Goal: Use online tool/utility: Utilize a website feature to perform a specific function

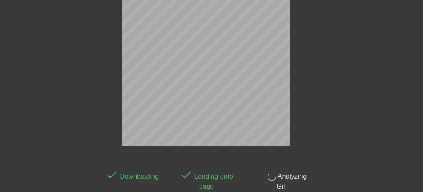
scroll to position [21, 0]
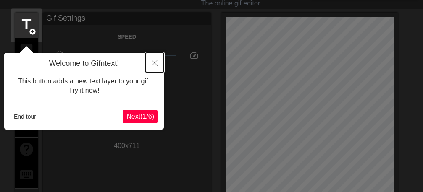
click at [153, 65] on icon "Close" at bounding box center [155, 63] width 6 height 6
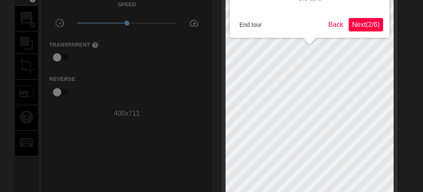
scroll to position [0, 0]
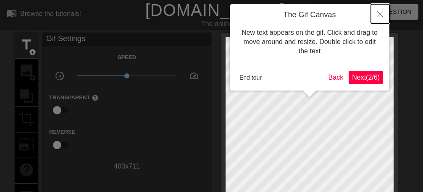
click at [380, 16] on icon "Close" at bounding box center [380, 14] width 6 height 6
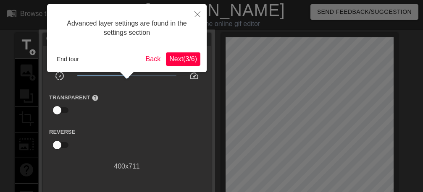
scroll to position [21, 0]
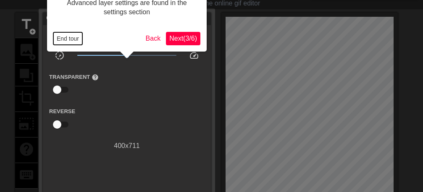
click at [73, 42] on button "End tour" at bounding box center [67, 38] width 29 height 13
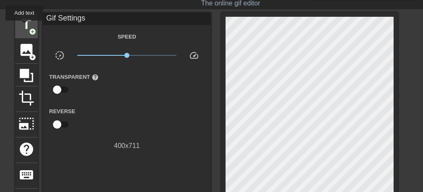
click at [25, 26] on span "title" at bounding box center [26, 24] width 16 height 16
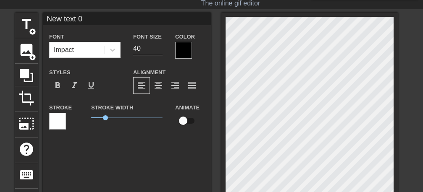
click at [97, 19] on input "New text 0" at bounding box center [127, 19] width 168 height 13
type input "N"
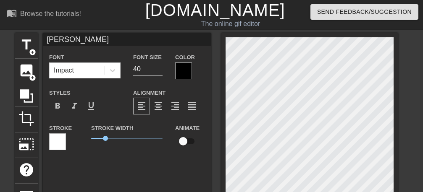
click at [121, 38] on input "[PERSON_NAME]" at bounding box center [127, 39] width 168 height 13
type input "S"
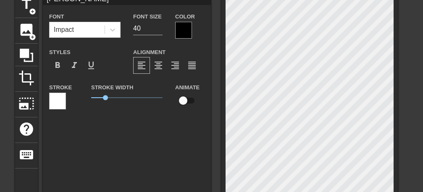
scroll to position [53, 0]
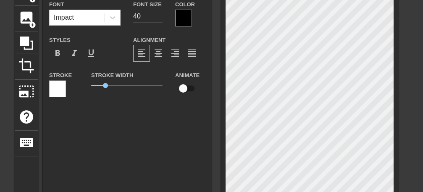
type input "[PERSON_NAME]"
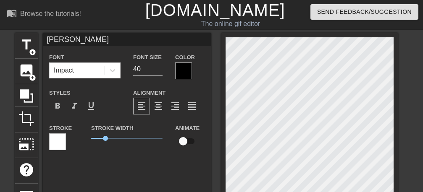
click at [185, 76] on div at bounding box center [183, 71] width 17 height 17
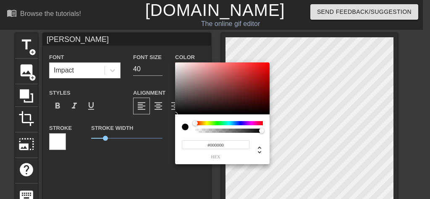
click at [258, 121] on div at bounding box center [229, 123] width 68 height 4
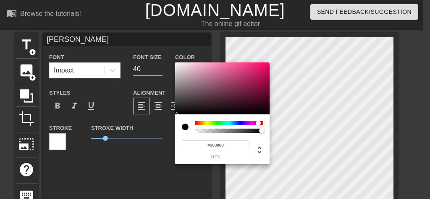
click at [264, 67] on div at bounding box center [222, 89] width 94 height 52
type input "#EA0E68"
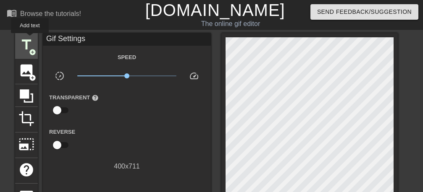
click at [30, 39] on span "title" at bounding box center [26, 45] width 16 height 16
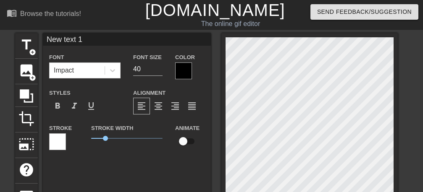
click at [104, 42] on input "New text 1" at bounding box center [127, 39] width 168 height 13
type input "N"
type input "Ealaykum"
click at [180, 74] on div at bounding box center [183, 71] width 17 height 17
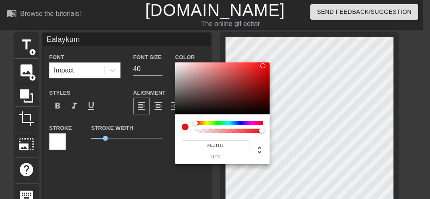
click at [263, 66] on div at bounding box center [222, 89] width 94 height 52
click at [247, 67] on div at bounding box center [222, 89] width 94 height 52
type input "#BA0C0C"
click at [263, 76] on div at bounding box center [222, 89] width 94 height 52
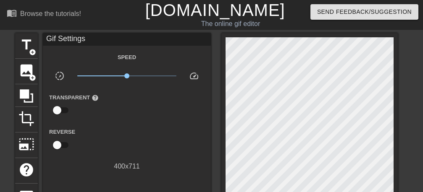
scroll to position [53, 0]
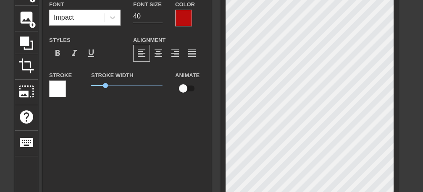
click at [158, 164] on div "Ealaykum Font Impact Font Size 40 Color Styles format_bold format_italic format…" at bounding box center [127, 99] width 168 height 238
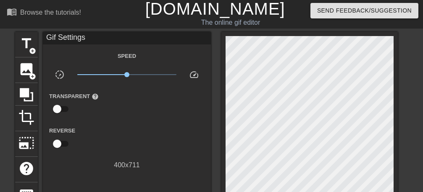
scroll to position [0, 0]
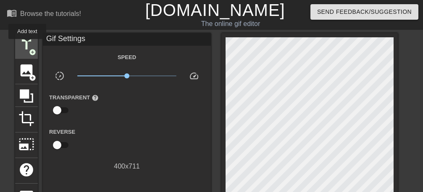
click at [28, 45] on span "title" at bounding box center [26, 45] width 16 height 16
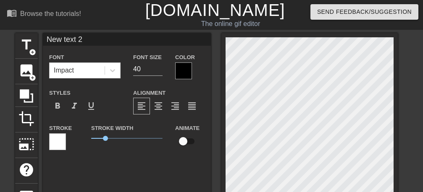
click at [98, 37] on input "New text 2" at bounding box center [127, 39] width 168 height 13
type input "N"
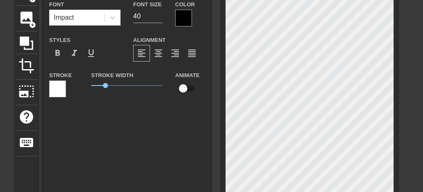
type input "alshahr"
click at [178, 20] on div at bounding box center [183, 18] width 17 height 17
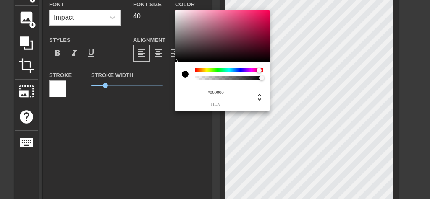
click at [259, 71] on div at bounding box center [229, 70] width 68 height 4
type input "#EA2B6B"
click at [252, 14] on div at bounding box center [222, 36] width 94 height 52
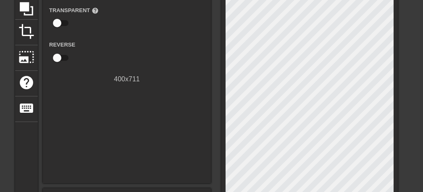
scroll to position [159, 0]
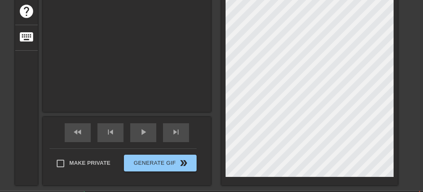
type input "Ealaykum"
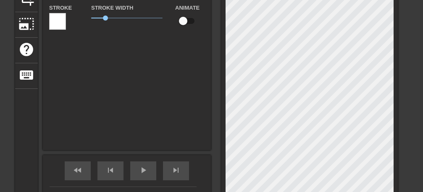
scroll to position [212, 0]
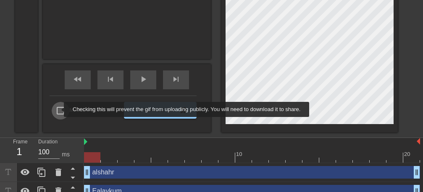
click at [58, 110] on input "Make Private" at bounding box center [61, 111] width 18 height 18
checkbox input "true"
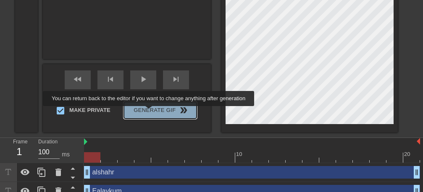
click at [151, 112] on span "Generate Gif double_arrow" at bounding box center [160, 110] width 66 height 10
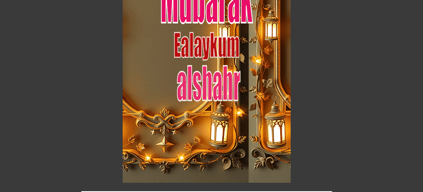
scroll to position [149, 0]
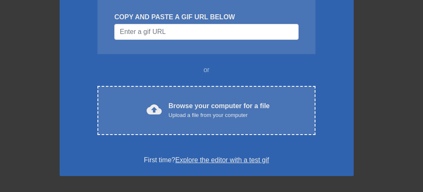
scroll to position [106, 0]
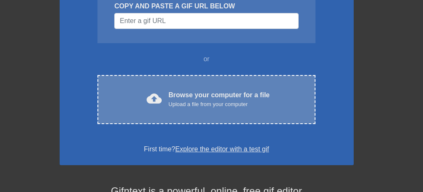
click at [228, 101] on div "Upload a file from your computer" at bounding box center [218, 104] width 101 height 8
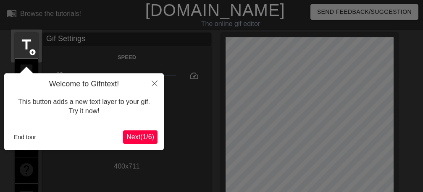
scroll to position [21, 0]
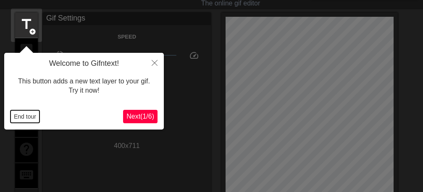
click at [23, 114] on button "End tour" at bounding box center [24, 116] width 29 height 13
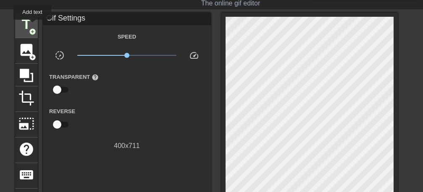
click at [33, 26] on span "title" at bounding box center [26, 24] width 16 height 16
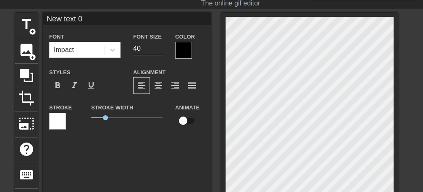
click at [97, 20] on input "New text 0" at bounding box center [127, 19] width 168 height 13
type input "N"
type input "[PERSON_NAME]"
click at [178, 48] on div at bounding box center [183, 50] width 17 height 17
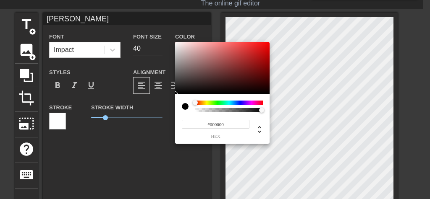
type input "#F06565"
click at [230, 45] on div at bounding box center [222, 68] width 94 height 52
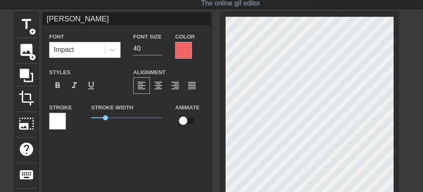
click at [173, 167] on div "Mubarak Font Impact Font Size 40 Color Styles format_bold format_italic format_…" at bounding box center [127, 132] width 168 height 238
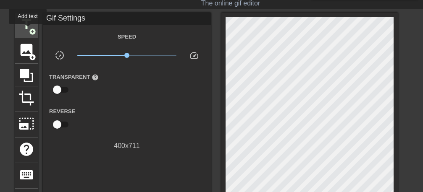
click at [28, 30] on span "title" at bounding box center [26, 24] width 16 height 16
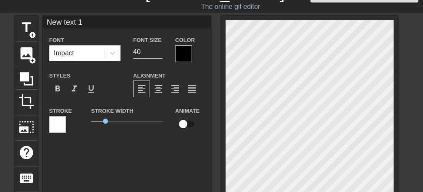
scroll to position [0, 0]
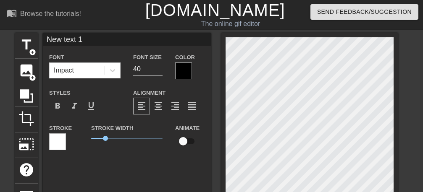
click at [93, 39] on input "New text 1" at bounding box center [127, 39] width 168 height 13
type input "N"
type input "e"
type input "Ealaykum"
click at [185, 71] on div at bounding box center [183, 71] width 17 height 17
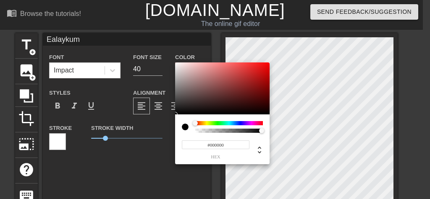
type input "#D31212"
click at [261, 71] on div at bounding box center [222, 89] width 94 height 52
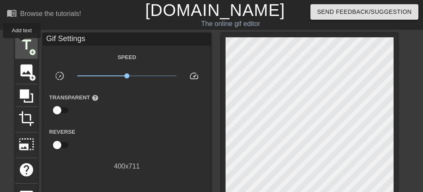
click at [22, 44] on span "title" at bounding box center [26, 45] width 16 height 16
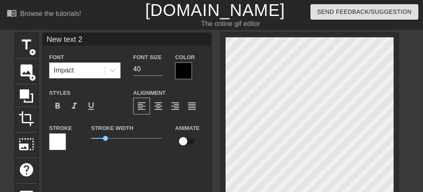
click at [89, 37] on input "New text 2" at bounding box center [127, 39] width 168 height 13
type input "N"
type input "Alshar"
click at [181, 71] on div at bounding box center [183, 71] width 17 height 17
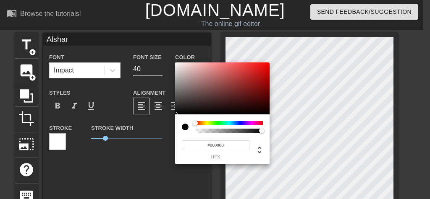
type input "#EC5A5A"
click at [233, 66] on div at bounding box center [222, 89] width 94 height 52
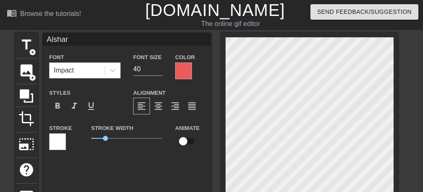
click at [81, 41] on input "Alshar" at bounding box center [127, 39] width 168 height 13
type input "Alshahr"
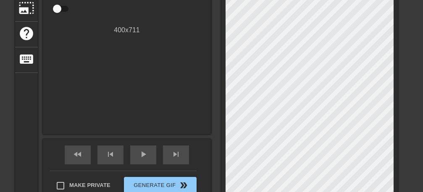
scroll to position [212, 0]
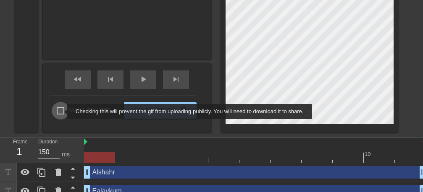
click at [61, 112] on input "Make Private" at bounding box center [61, 111] width 18 height 18
checkbox input "true"
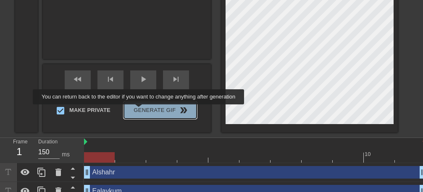
click at [141, 110] on span "Generate Gif double_arrow" at bounding box center [160, 110] width 66 height 10
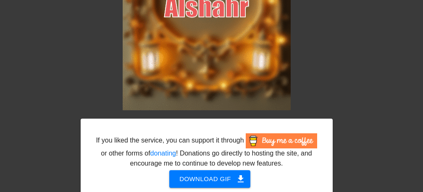
scroll to position [202, 0]
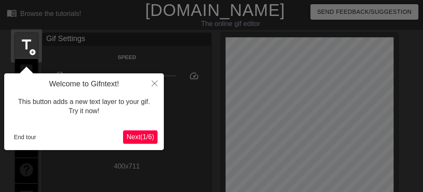
scroll to position [21, 0]
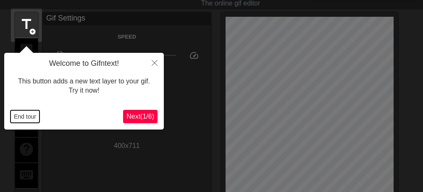
click at [22, 116] on button "End tour" at bounding box center [24, 116] width 29 height 13
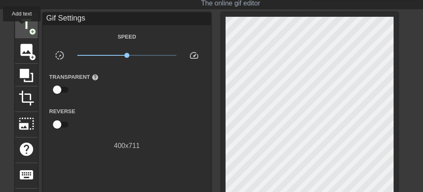
click at [22, 27] on span "title" at bounding box center [26, 24] width 16 height 16
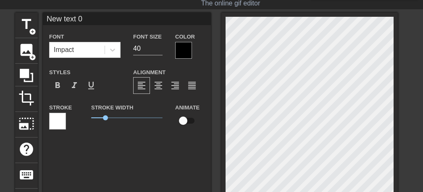
click at [89, 19] on input "New text 0" at bounding box center [127, 19] width 168 height 13
type input "N"
type input "a"
type input "شهركم"
click at [183, 54] on div at bounding box center [183, 50] width 17 height 17
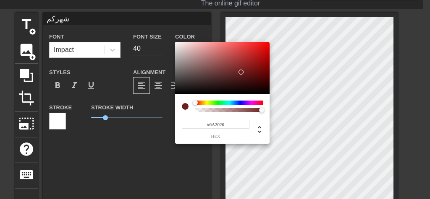
type input "#6A2020"
click at [241, 72] on div at bounding box center [222, 68] width 94 height 52
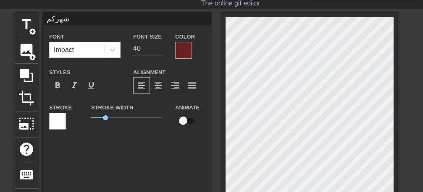
click at [55, 119] on div at bounding box center [57, 121] width 17 height 17
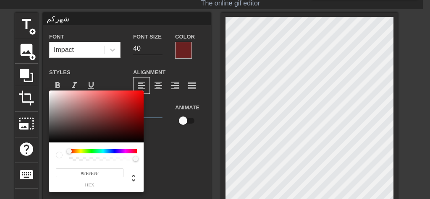
type input "#EA5959"
click at [108, 95] on div at bounding box center [96, 117] width 94 height 52
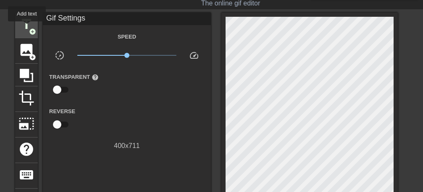
click at [27, 27] on span "title" at bounding box center [26, 24] width 16 height 16
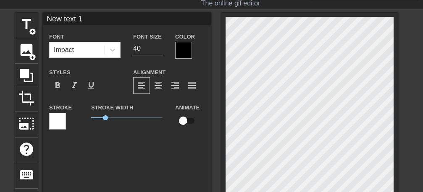
click at [91, 21] on input "New text 1" at bounding box center [127, 19] width 168 height 13
type input "N"
click at [57, 18] on input at bounding box center [127, 19] width 168 height 13
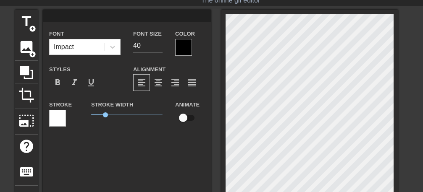
scroll to position [0, 0]
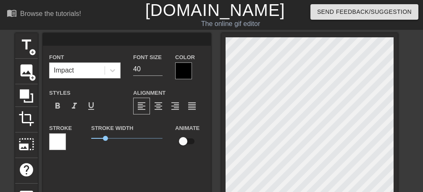
click at [65, 36] on input at bounding box center [127, 39] width 168 height 13
type input "مبارك"
type input "16"
click at [159, 71] on input "16" at bounding box center [147, 69] width 29 height 13
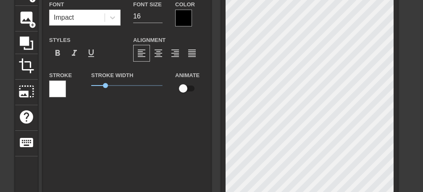
type input "مبارك"
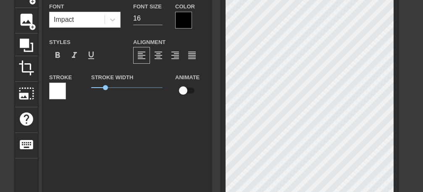
scroll to position [0, 0]
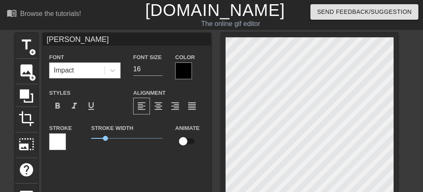
click at [180, 70] on div at bounding box center [183, 71] width 17 height 17
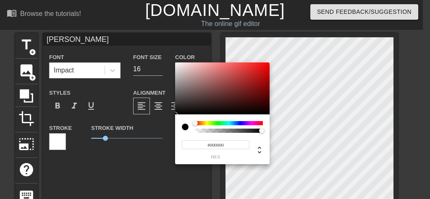
click at [245, 77] on div at bounding box center [222, 89] width 94 height 52
type input "#B63030"
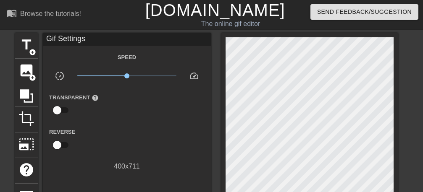
click at [95, 39] on div "Gif Settings" at bounding box center [127, 39] width 168 height 13
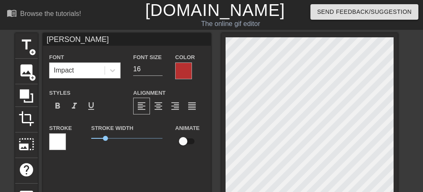
drag, startPoint x: 84, startPoint y: 44, endPoint x: 37, endPoint y: 42, distance: 47.0
click at [43, 42] on input "مبارك" at bounding box center [127, 39] width 168 height 13
click at [84, 69] on div "Impact" at bounding box center [77, 70] width 55 height 15
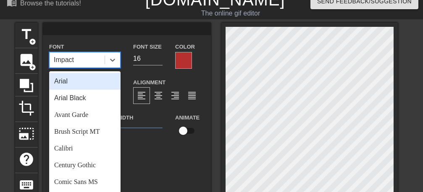
scroll to position [11, 0]
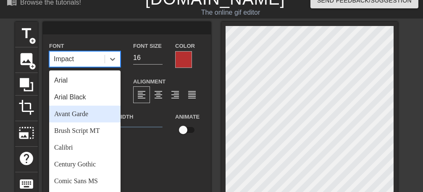
click at [81, 114] on div "Avant Garde" at bounding box center [84, 114] width 71 height 17
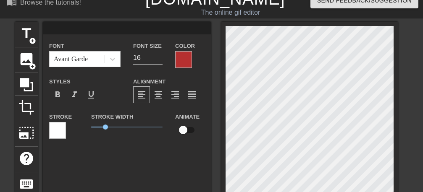
click at [57, 31] on input at bounding box center [127, 28] width 168 height 13
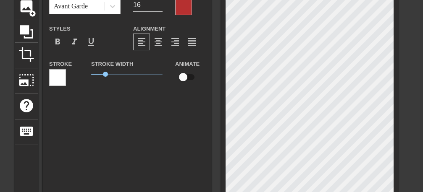
type input "مبارك"
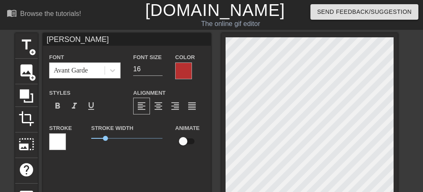
scroll to position [222, 0]
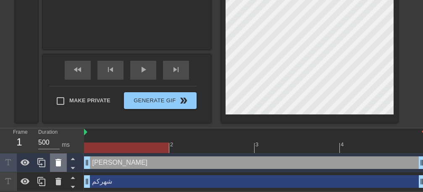
click at [61, 164] on icon at bounding box center [58, 163] width 10 height 10
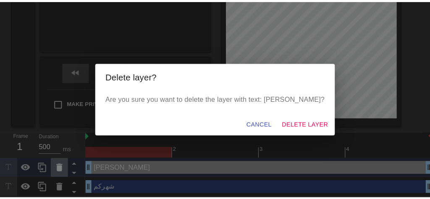
scroll to position [215, 0]
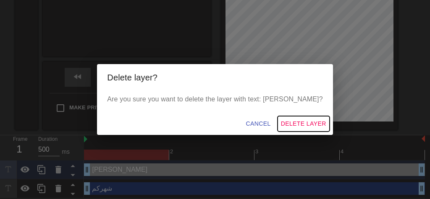
click at [282, 124] on span "Delete Layer" at bounding box center [303, 124] width 45 height 10
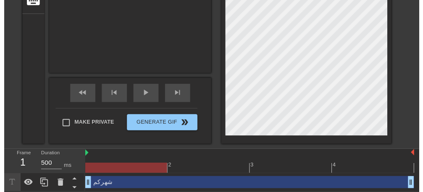
scroll to position [209, 0]
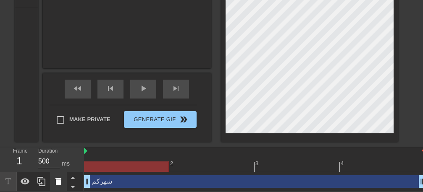
click at [61, 177] on icon at bounding box center [58, 182] width 10 height 10
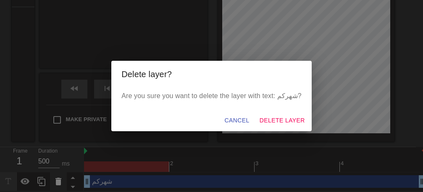
scroll to position [201, 0]
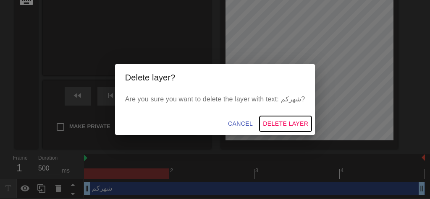
click at [289, 120] on span "Delete Layer" at bounding box center [285, 124] width 45 height 10
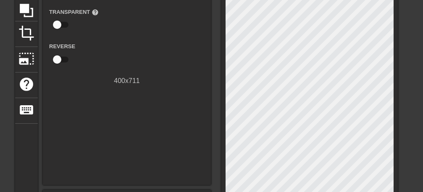
scroll to position [0, 0]
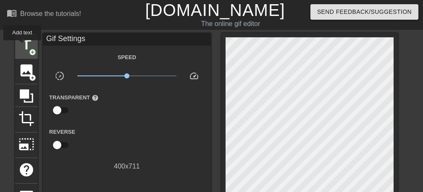
click at [23, 46] on span "title" at bounding box center [26, 45] width 16 height 16
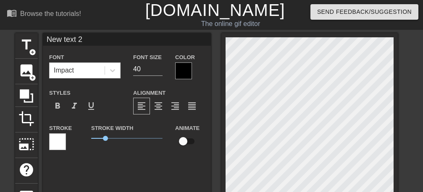
click at [84, 40] on input "New text 2" at bounding box center [127, 39] width 168 height 13
type input "N"
type input "ق"
type input "r"
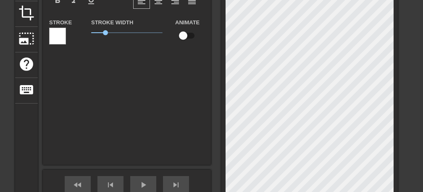
type input "Ramadan"
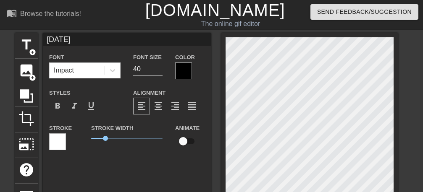
click at [184, 74] on div at bounding box center [183, 71] width 17 height 17
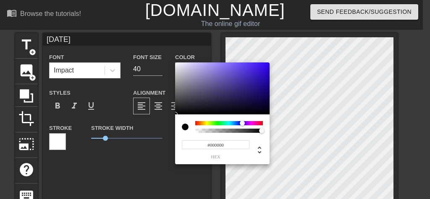
click at [242, 123] on div at bounding box center [229, 123] width 68 height 4
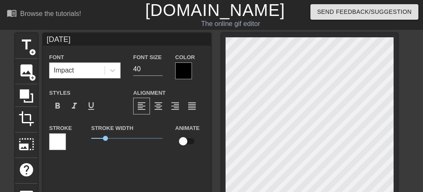
click at [184, 74] on div at bounding box center [183, 71] width 17 height 17
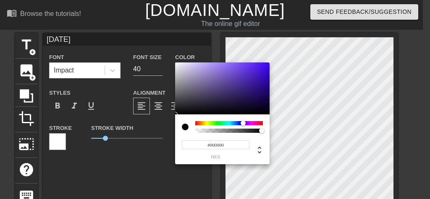
click at [243, 122] on div at bounding box center [229, 123] width 68 height 4
click at [250, 89] on div at bounding box center [222, 89] width 94 height 52
type input "#331A7F"
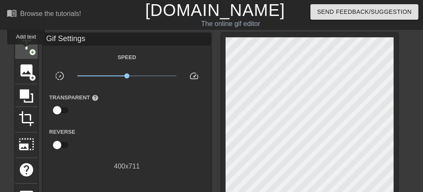
click at [26, 50] on span "title" at bounding box center [26, 45] width 16 height 16
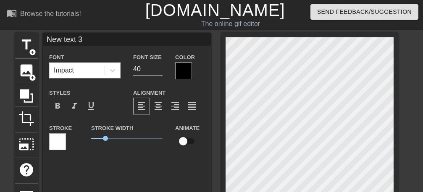
click at [179, 76] on div at bounding box center [183, 71] width 17 height 17
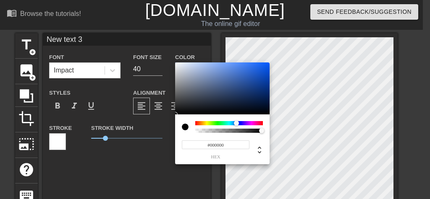
click at [236, 122] on div at bounding box center [229, 123] width 68 height 4
click at [238, 84] on div at bounding box center [222, 89] width 94 height 52
type input "#0F306C"
click at [256, 92] on div at bounding box center [222, 89] width 94 height 52
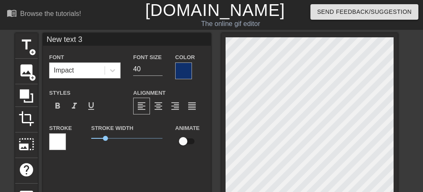
click at [97, 38] on input "New text 3" at bounding box center [127, 39] width 168 height 13
type input "N"
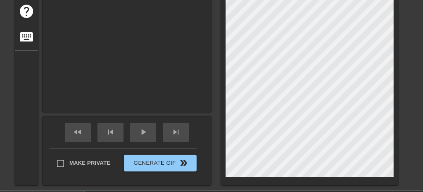
scroll to position [53, 0]
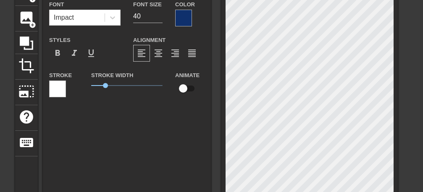
type input "Kareem"
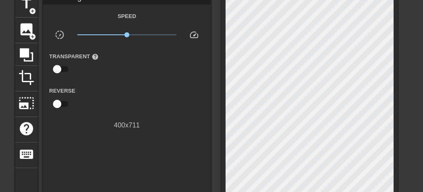
scroll to position [0, 0]
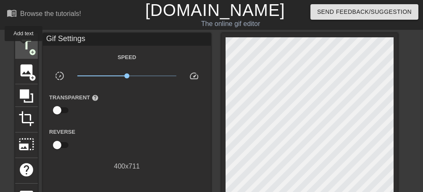
click at [24, 47] on span "title" at bounding box center [26, 45] width 16 height 16
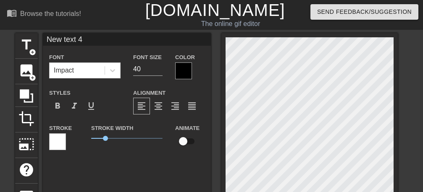
click at [184, 71] on div at bounding box center [183, 71] width 17 height 17
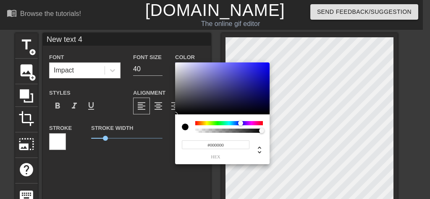
click at [240, 123] on div at bounding box center [229, 123] width 68 height 4
type input "#3C39B0"
click at [239, 78] on div at bounding box center [222, 89] width 94 height 52
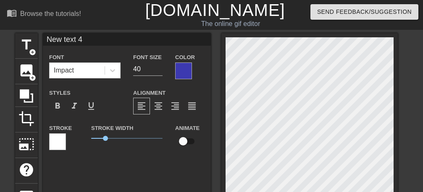
click at [98, 38] on input "New text 4" at bounding box center [127, 39] width 168 height 13
type input "N"
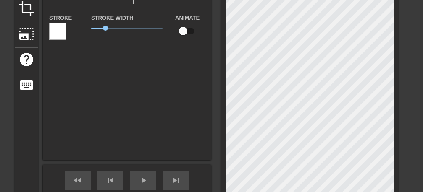
scroll to position [53, 0]
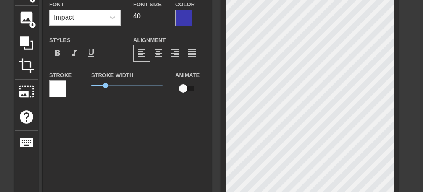
type input "عساكم من عواده"
click at [178, 18] on div at bounding box center [183, 18] width 17 height 17
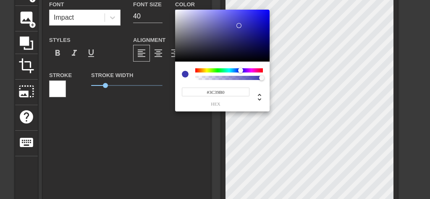
click at [257, 41] on div at bounding box center [222, 36] width 94 height 52
type input "#0F0D64"
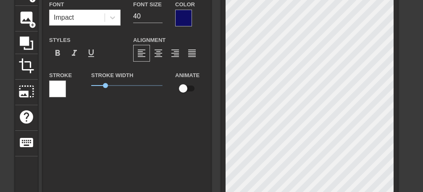
scroll to position [0, 0]
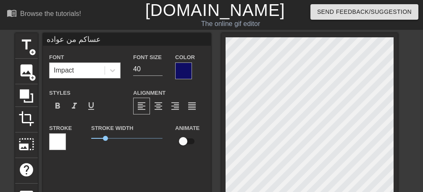
click at [86, 69] on div "Impact" at bounding box center [77, 70] width 55 height 15
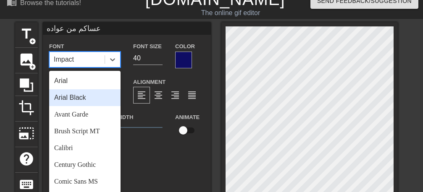
scroll to position [11, 0]
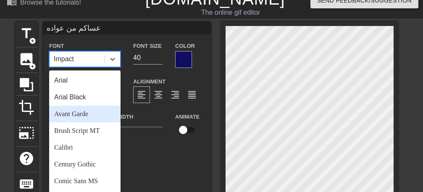
click at [82, 116] on div "Avant Garde" at bounding box center [84, 114] width 71 height 17
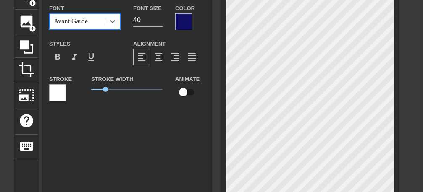
scroll to position [64, 0]
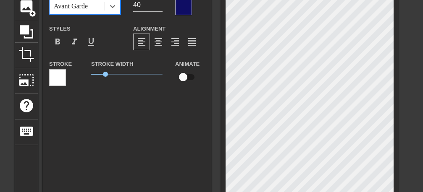
click at [60, 77] on div at bounding box center [57, 77] width 17 height 17
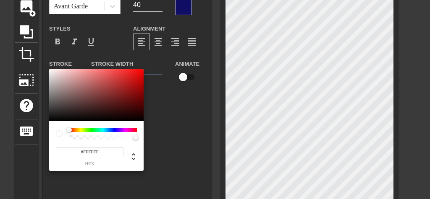
click at [110, 130] on div at bounding box center [103, 130] width 68 height 4
type input "#310F0F"
click at [115, 111] on div at bounding box center [96, 95] width 94 height 52
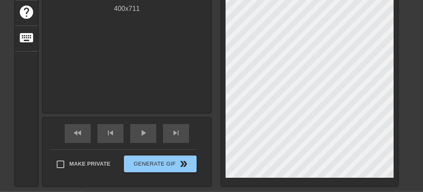
scroll to position [223, 0]
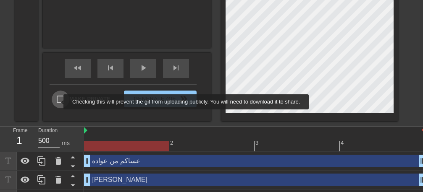
click at [58, 102] on input "Make Private" at bounding box center [61, 100] width 18 height 18
checkbox input "true"
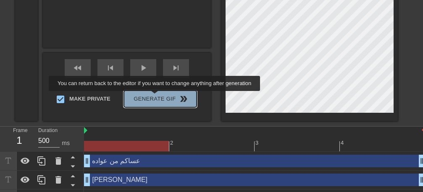
click at [157, 97] on span "Generate Gif double_arrow" at bounding box center [160, 99] width 66 height 10
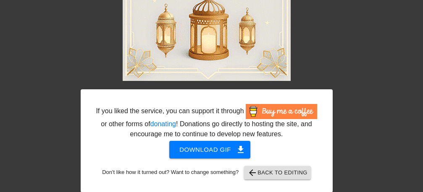
scroll to position [255, 0]
